Goal: Task Accomplishment & Management: Use online tool/utility

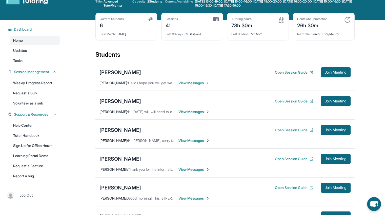
scroll to position [18, 0]
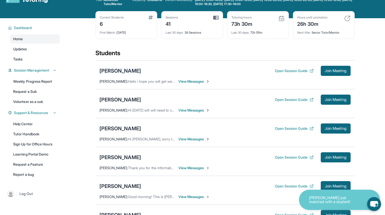
click at [118, 70] on div "[PERSON_NAME]" at bounding box center [119, 70] width 41 height 7
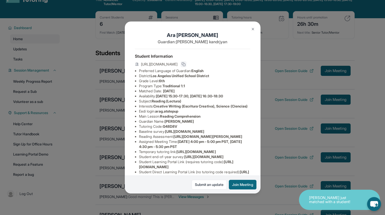
click at [185, 66] on rect at bounding box center [184, 65] width 2 height 2
click at [243, 185] on button "Join Meeting" at bounding box center [243, 185] width 28 height 10
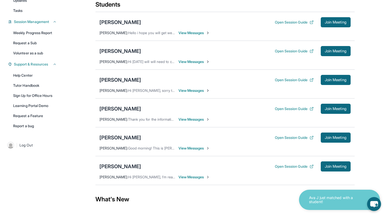
scroll to position [68, 0]
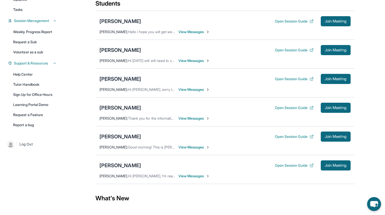
click at [129, 78] on div "[PERSON_NAME]" at bounding box center [119, 78] width 41 height 7
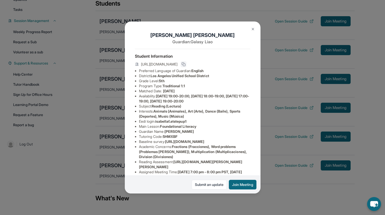
click at [185, 66] on icon at bounding box center [183, 64] width 4 height 4
click at [241, 185] on button "Join Meeting" at bounding box center [243, 185] width 28 height 10
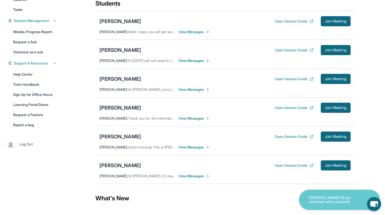
click at [125, 105] on div "[PERSON_NAME]" at bounding box center [119, 107] width 41 height 7
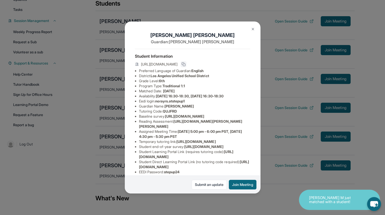
click at [185, 65] on icon at bounding box center [183, 64] width 4 height 4
click at [238, 182] on button "Join Meeting" at bounding box center [243, 185] width 28 height 10
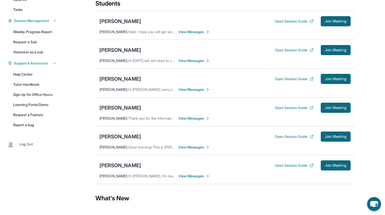
scroll to position [105, 0]
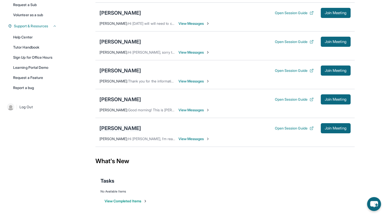
click at [117, 128] on div "[PERSON_NAME]" at bounding box center [119, 128] width 41 height 7
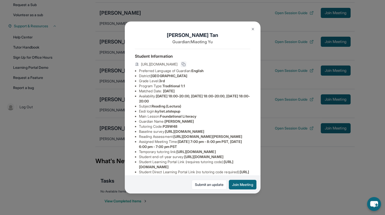
click at [186, 67] on button at bounding box center [183, 64] width 6 height 6
click at [233, 185] on button "Join Meeting" at bounding box center [243, 185] width 28 height 10
